Goal: Information Seeking & Learning: Find specific page/section

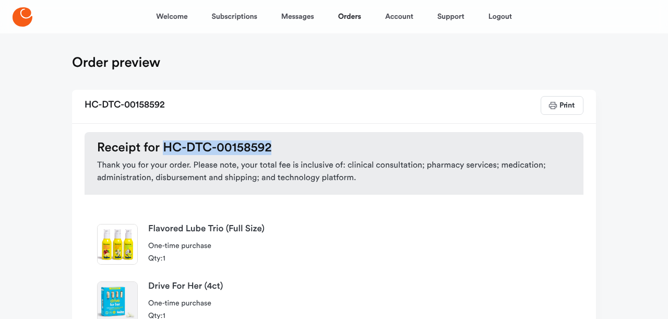
drag, startPoint x: 166, startPoint y: 150, endPoint x: 270, endPoint y: 150, distance: 104.3
click at [270, 150] on h3 "Receipt for HC-DTC-00158592" at bounding box center [334, 147] width 474 height 15
copy h3 "HC-DTC-00158592"
click at [20, 17] on icon at bounding box center [23, 16] width 20 height 19
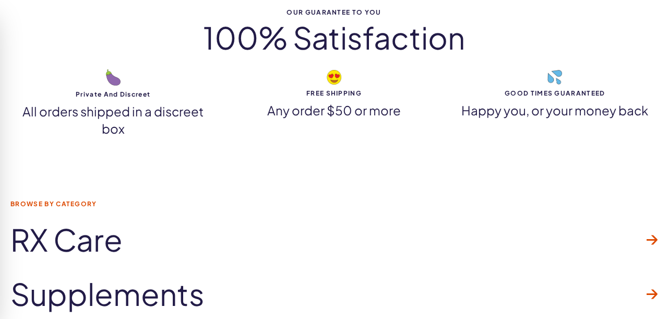
scroll to position [3400, 0]
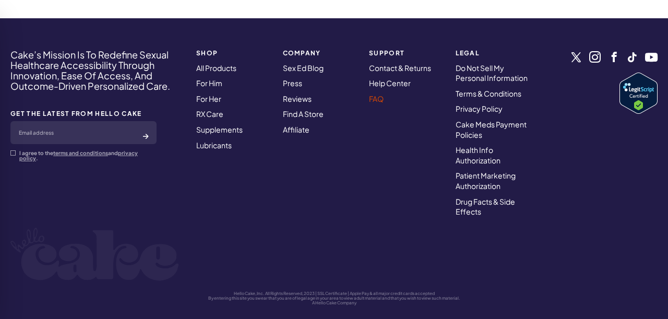
click at [379, 94] on link "FAQ" at bounding box center [376, 98] width 15 height 9
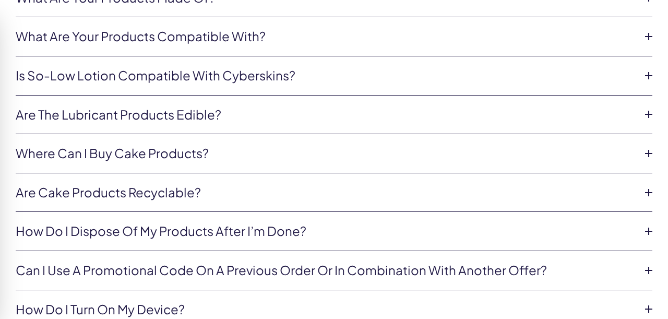
scroll to position [1342, 0]
